Goal: Task Accomplishment & Management: Complete application form

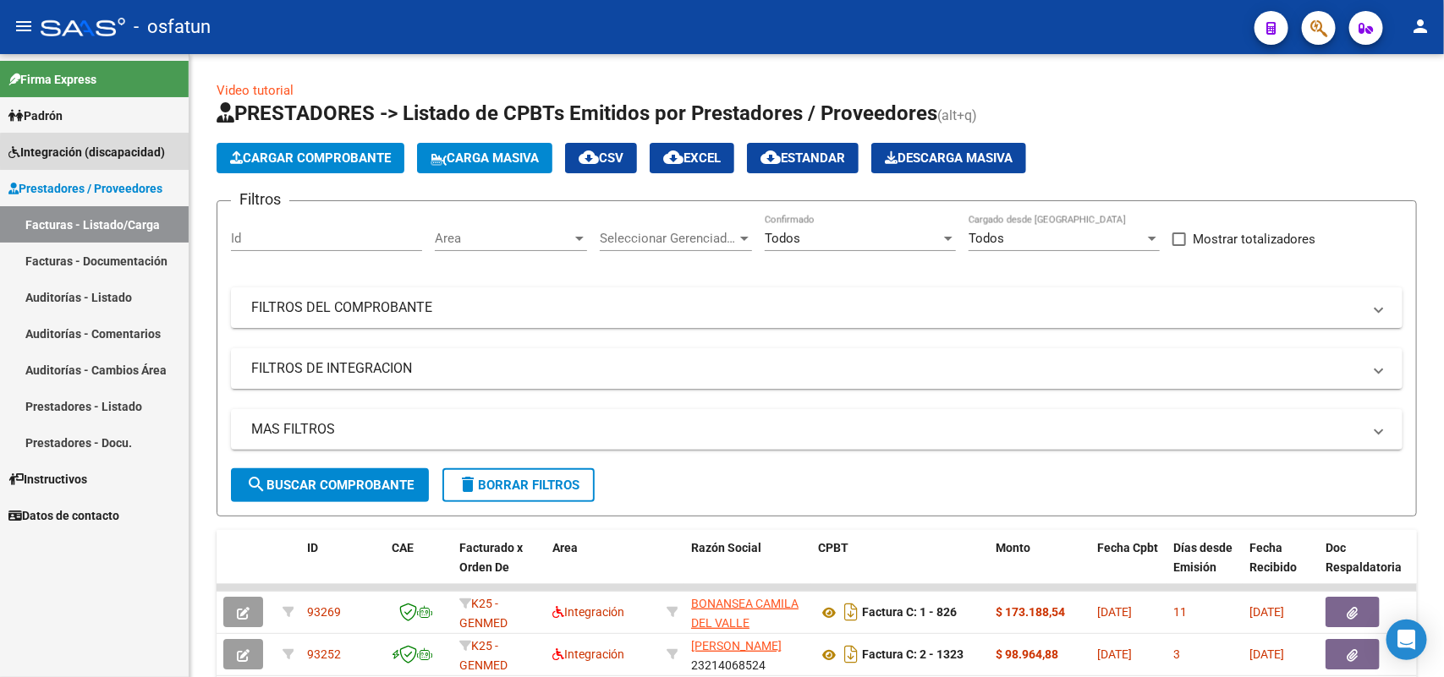
click at [108, 152] on span "Integración (discapacidad)" at bounding box center [86, 152] width 156 height 19
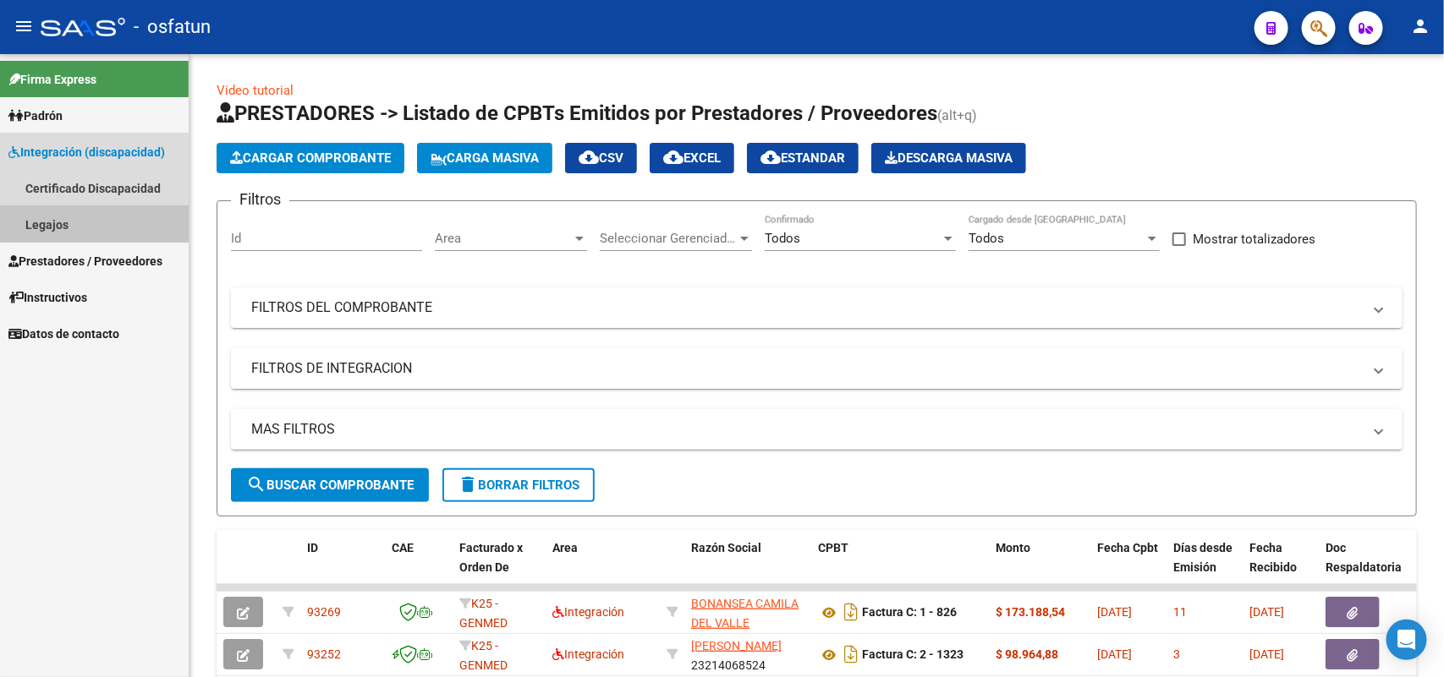
click at [47, 220] on link "Legajos" at bounding box center [94, 224] width 189 height 36
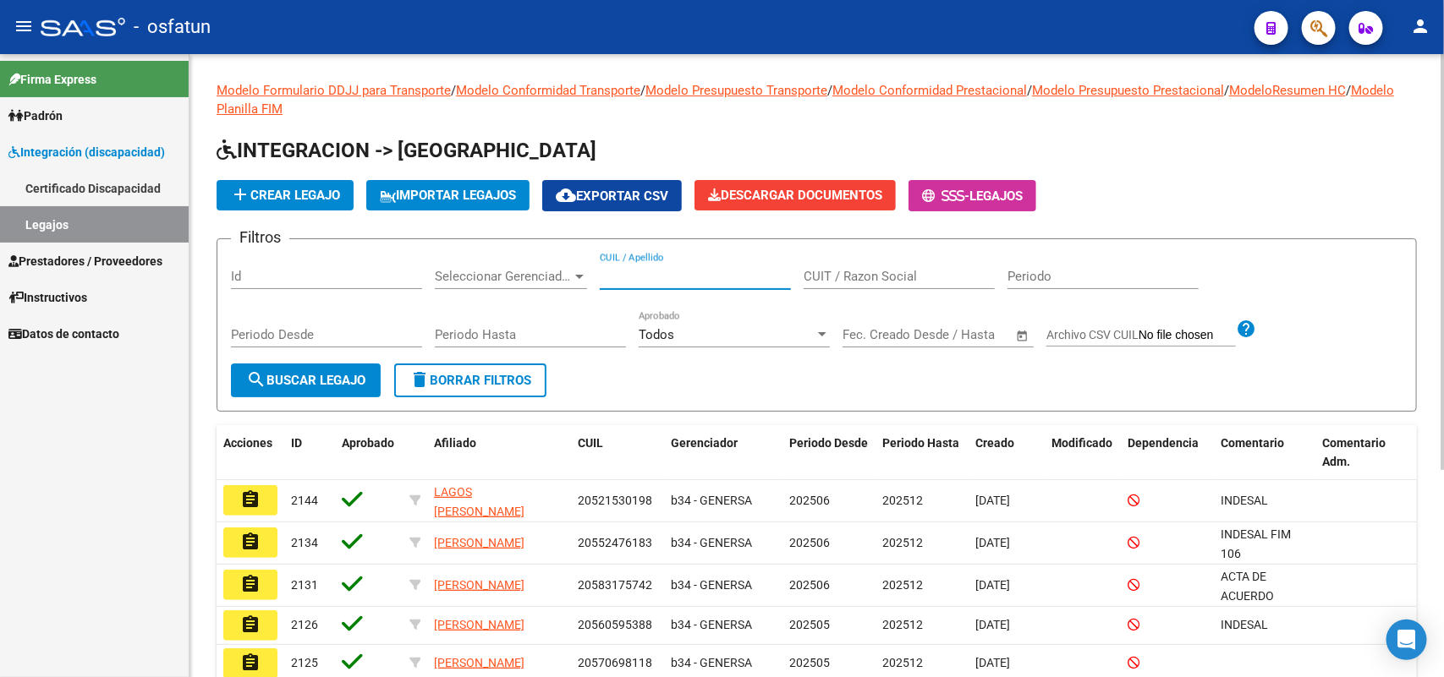
click at [666, 277] on input "CUIL / Apellido" at bounding box center [695, 276] width 191 height 15
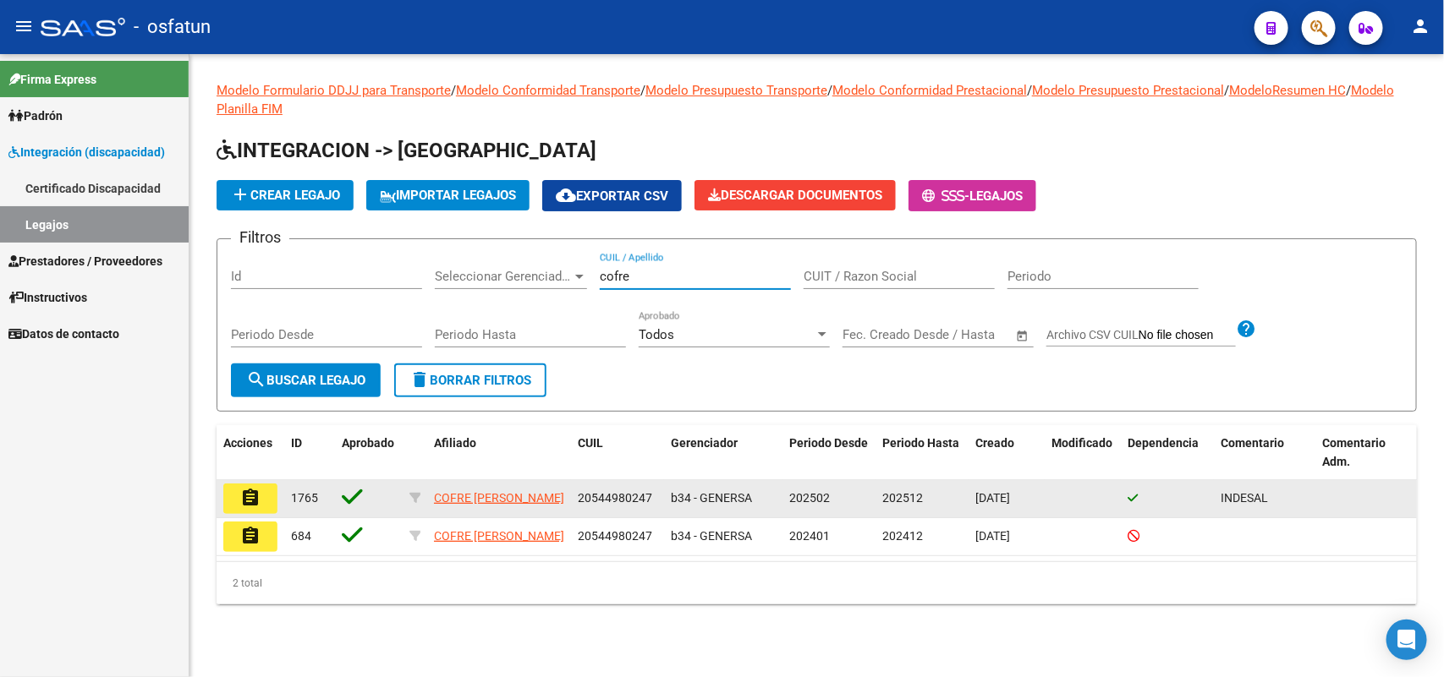
type input "cofre"
click at [247, 488] on mat-icon "assignment" at bounding box center [250, 498] width 20 height 20
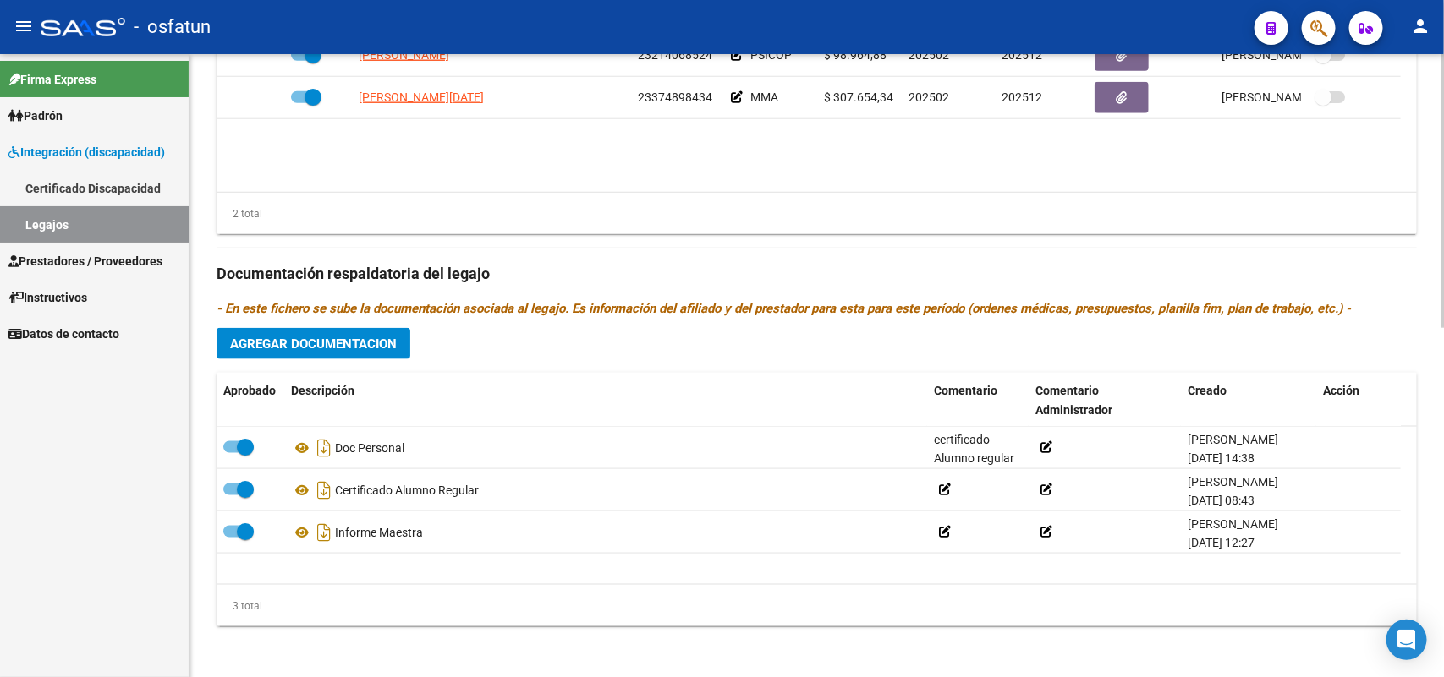
scroll to position [793, 0]
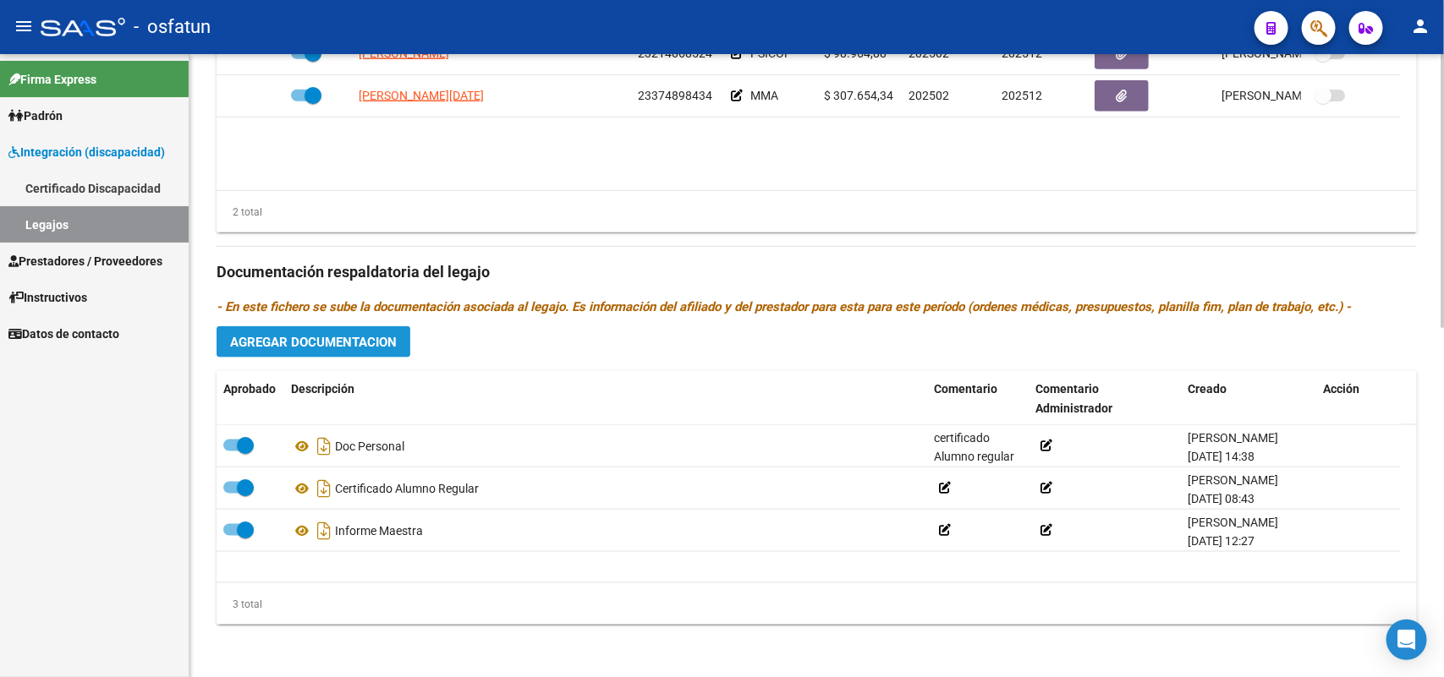
click at [362, 344] on span "Agregar Documentacion" at bounding box center [313, 342] width 167 height 15
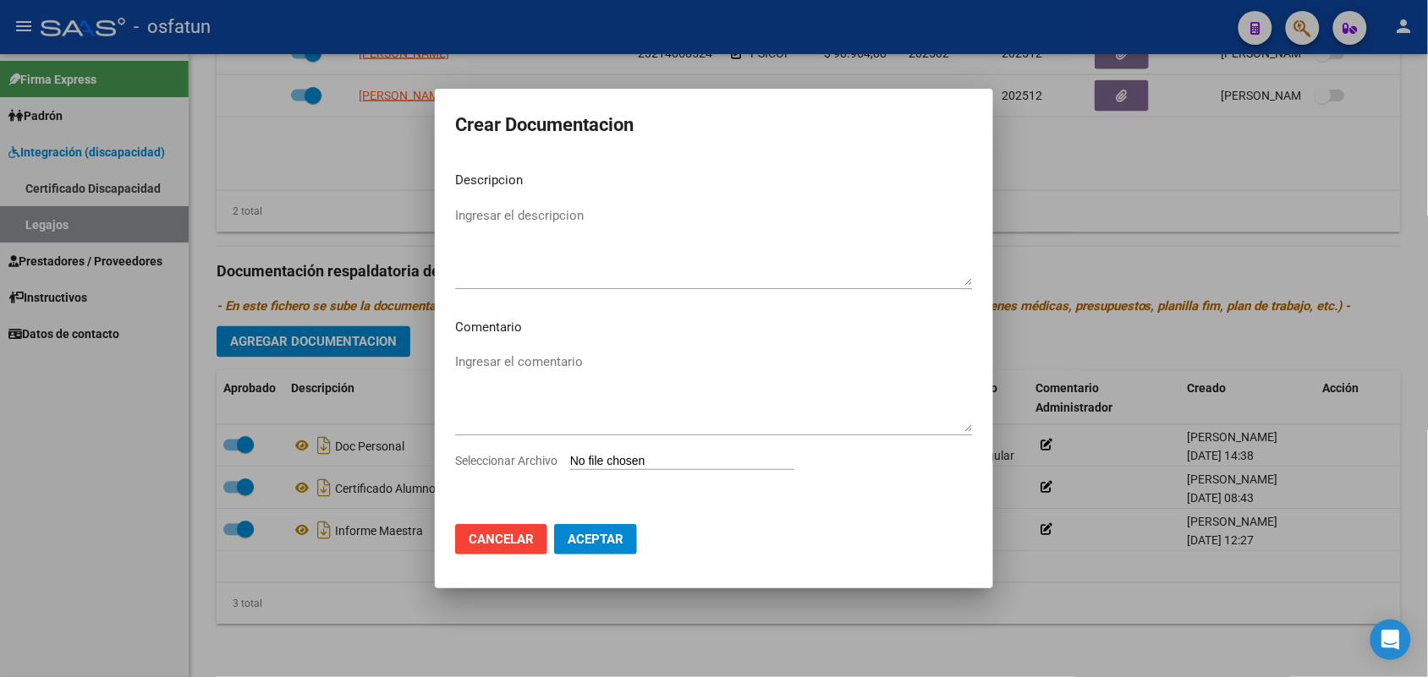
click at [509, 204] on div "Ingresar el descripcion" at bounding box center [714, 246] width 518 height 86
type textarea "informe semestral psicopedagogia"
click at [665, 467] on input "Seleccionar Archivo" at bounding box center [682, 462] width 224 height 16
type input "C:\fakepath\[PERSON_NAME] inf psicopedag. [DATE] para mutual.pdf"
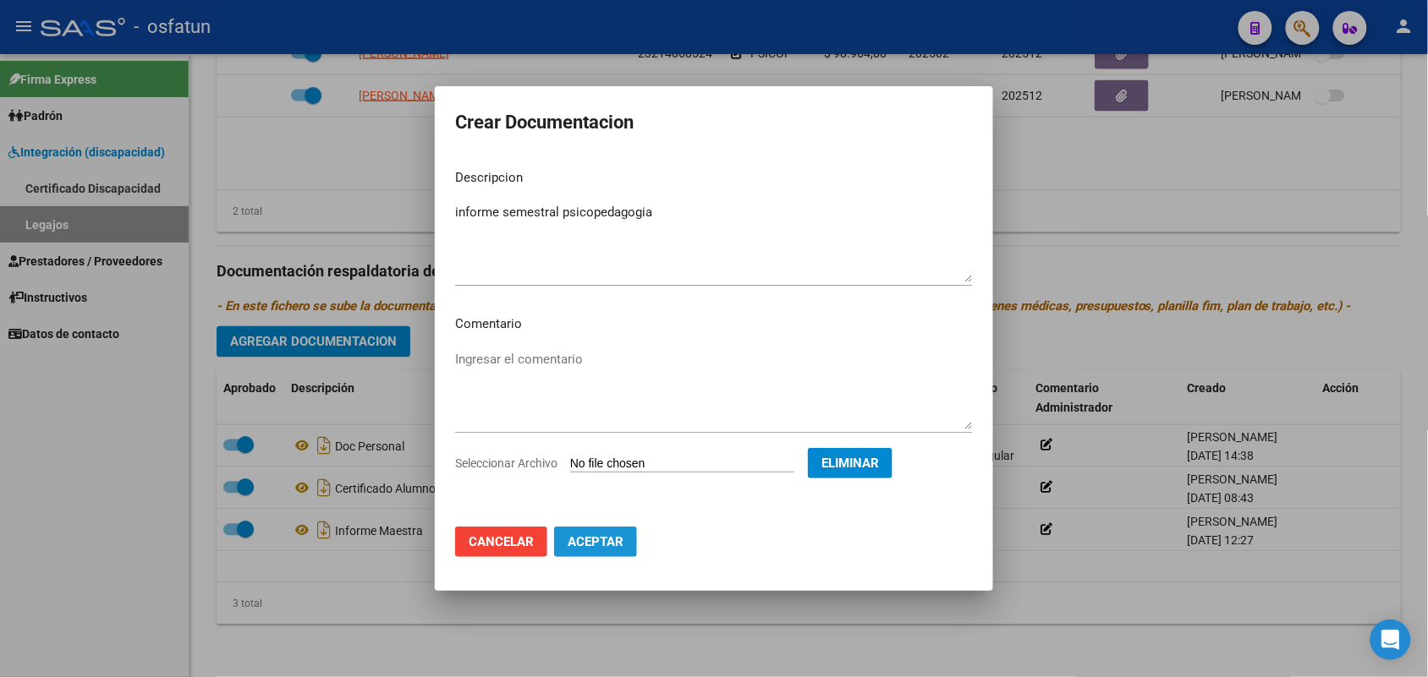
click at [603, 542] on span "Aceptar" at bounding box center [596, 542] width 56 height 15
checkbox input "false"
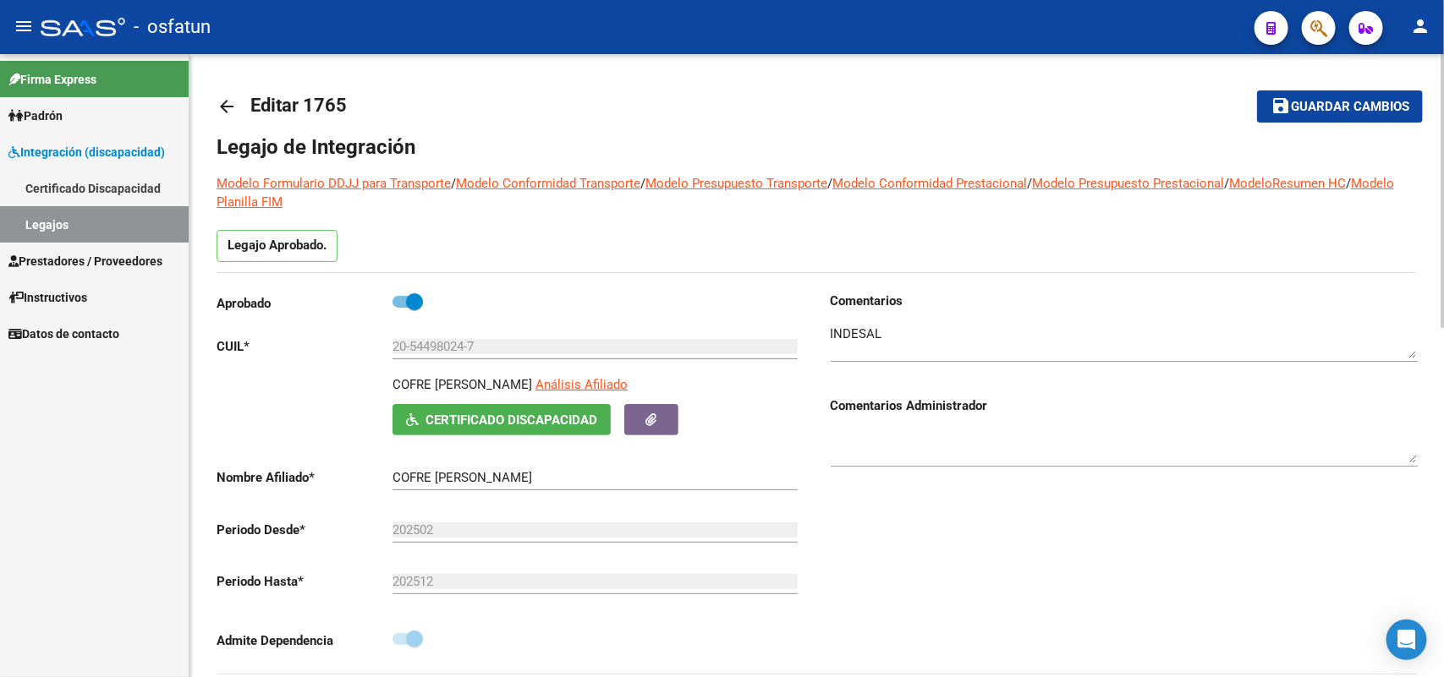
scroll to position [0, 0]
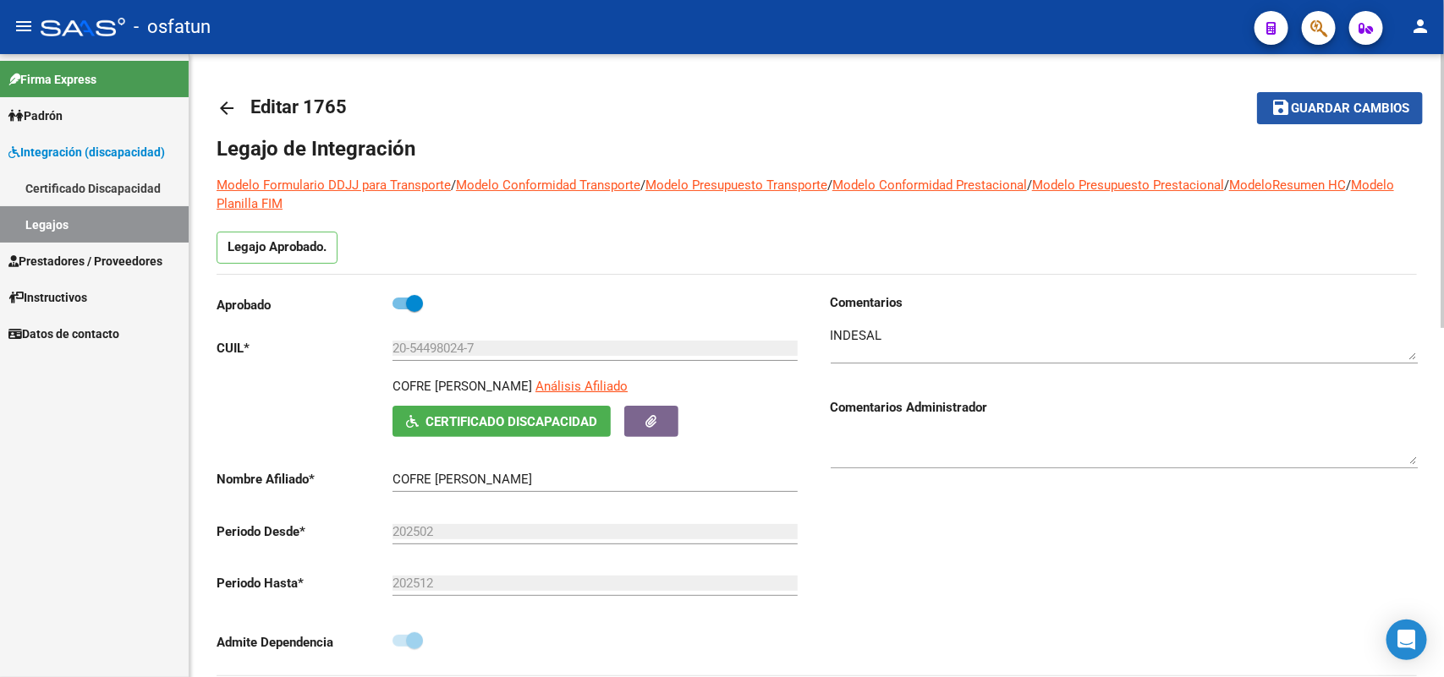
click at [1346, 102] on span "Guardar cambios" at bounding box center [1350, 108] width 118 height 15
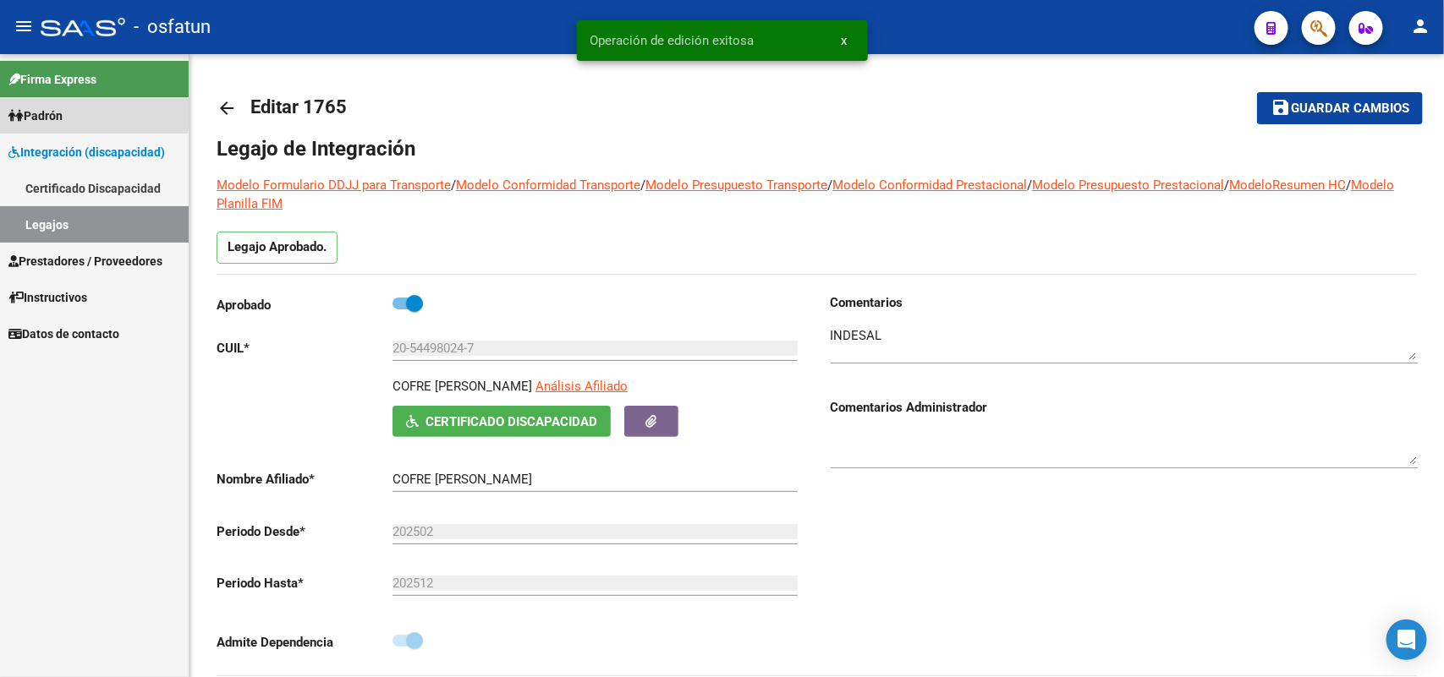
click at [45, 114] on span "Padrón" at bounding box center [35, 116] width 54 height 19
